Goal: Navigation & Orientation: Find specific page/section

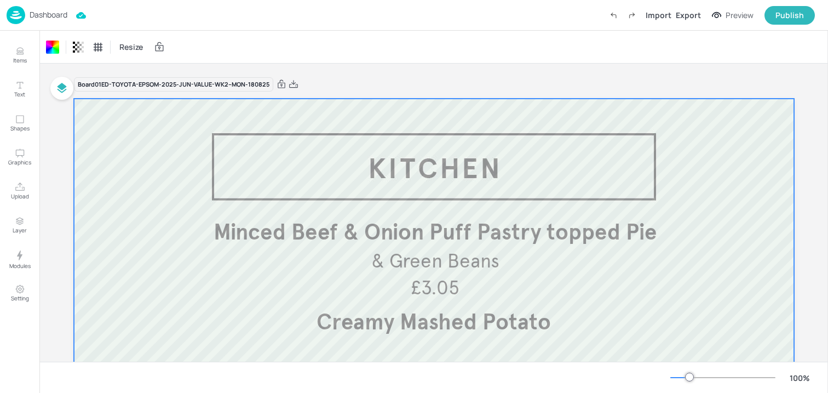
click at [42, 24] on div "Dashboard Import Export Preview Publish" at bounding box center [411, 15] width 808 height 30
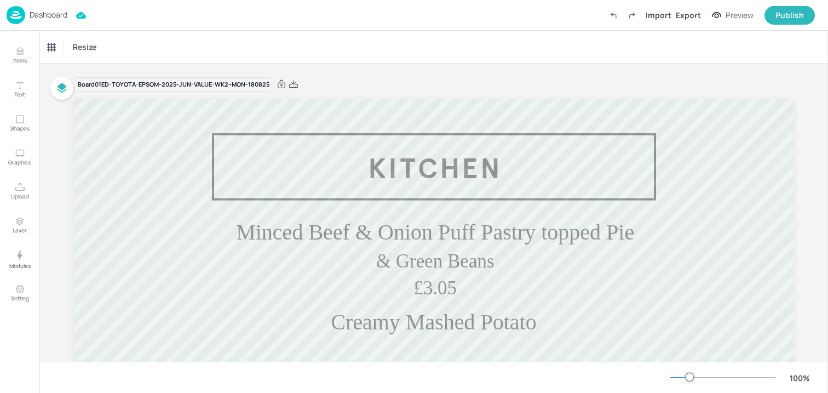
click at [20, 16] on img at bounding box center [16, 15] width 19 height 18
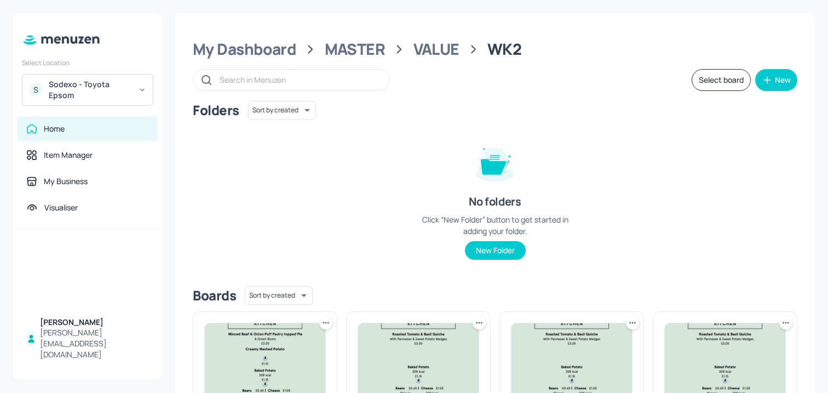
click at [225, 38] on div "My Dashboard MASTER VALUE WK2 Select board New Folders Sort by created id ​ No …" at bounding box center [495, 385] width 640 height 744
click at [225, 48] on div "My Dashboard" at bounding box center [244, 49] width 103 height 20
